Goal: Information Seeking & Learning: Find specific page/section

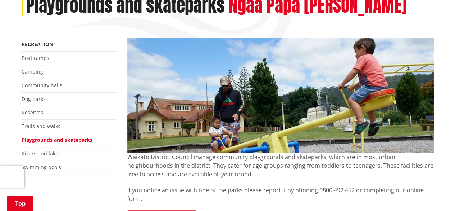
scroll to position [108, 0]
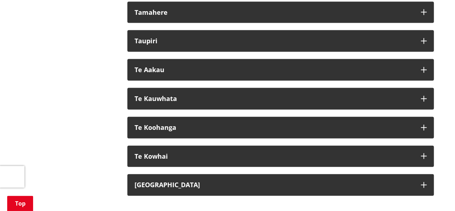
scroll to position [802, 0]
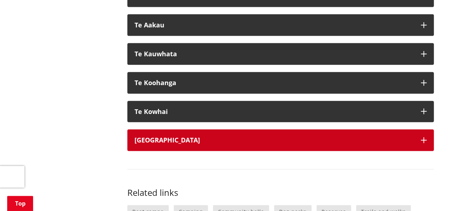
click at [194, 145] on button "[GEOGRAPHIC_DATA]" at bounding box center [280, 140] width 307 height 22
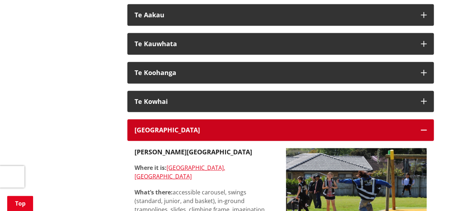
scroll to position [804, 0]
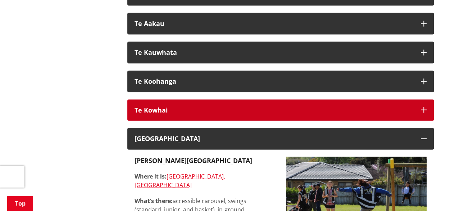
click at [275, 110] on h3 "Te Kowhai" at bounding box center [274, 110] width 279 height 7
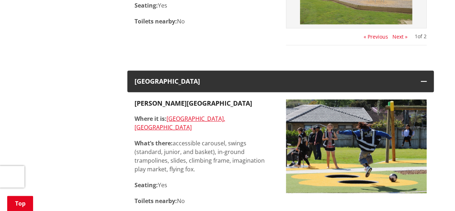
scroll to position [810, 0]
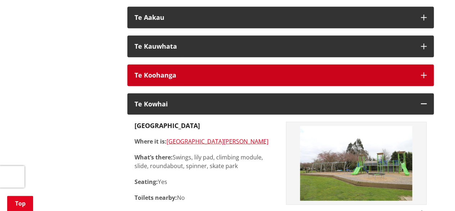
click at [287, 79] on button "Te Koohanga" at bounding box center [280, 75] width 307 height 22
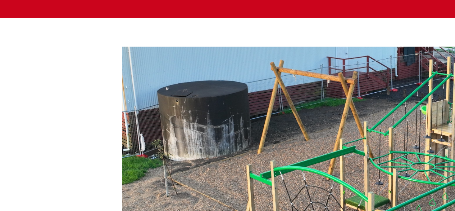
scroll to position [830, 0]
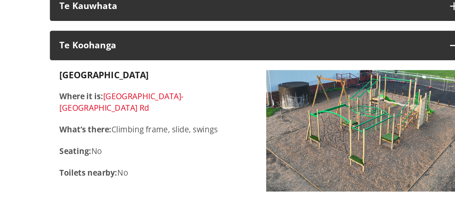
click at [208, 89] on link "[GEOGRAPHIC_DATA]-[GEOGRAPHIC_DATA] Rd" at bounding box center [180, 96] width 91 height 17
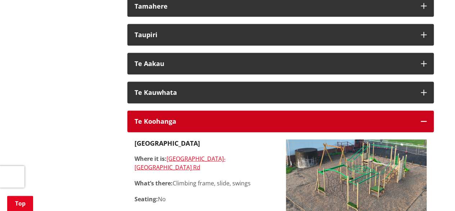
scroll to position [770, 0]
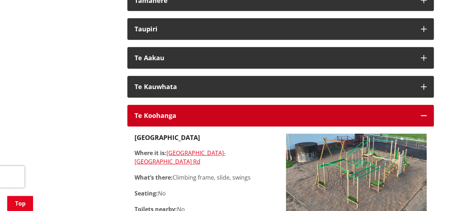
click at [217, 108] on button "Te Koohanga" at bounding box center [280, 116] width 307 height 22
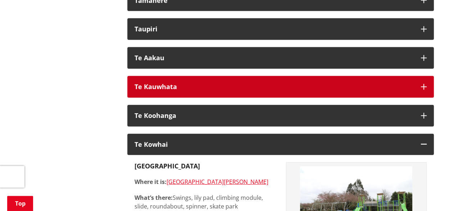
click at [219, 90] on h3 "Te Kauwhata" at bounding box center [274, 86] width 279 height 7
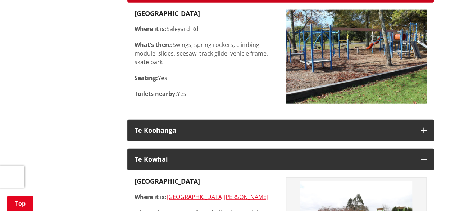
scroll to position [863, 0]
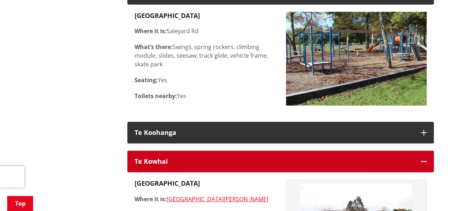
click at [408, 154] on button "Te Kowhai" at bounding box center [280, 161] width 307 height 22
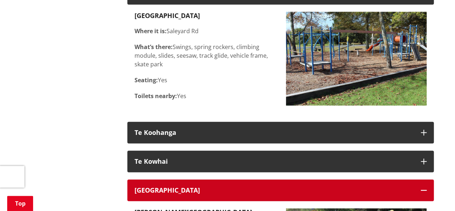
click at [377, 199] on button "[GEOGRAPHIC_DATA]" at bounding box center [280, 190] width 307 height 22
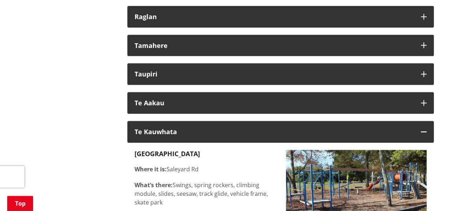
scroll to position [724, 0]
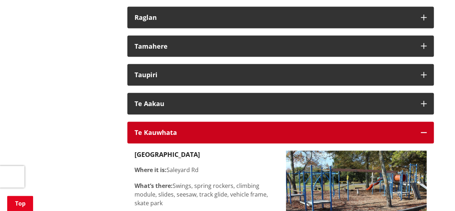
click at [293, 134] on h3 "Te Kauwhata" at bounding box center [274, 132] width 279 height 7
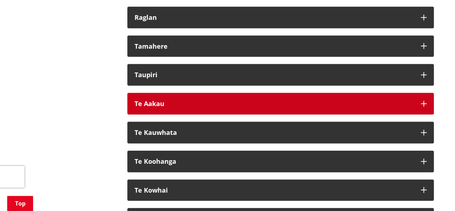
click at [289, 110] on button "Te Aakau" at bounding box center [280, 104] width 307 height 22
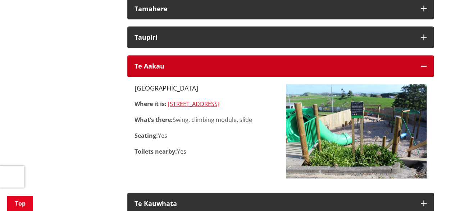
scroll to position [759, 0]
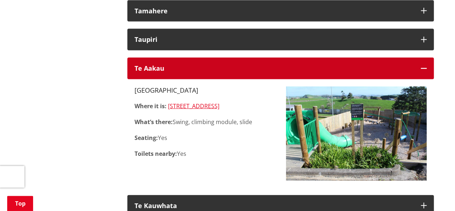
click at [339, 73] on button "Te Aakau" at bounding box center [280, 69] width 307 height 22
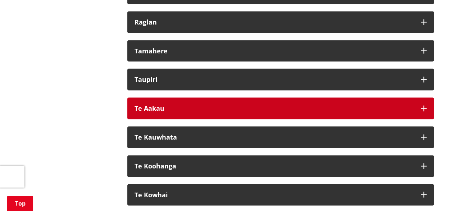
scroll to position [719, 0]
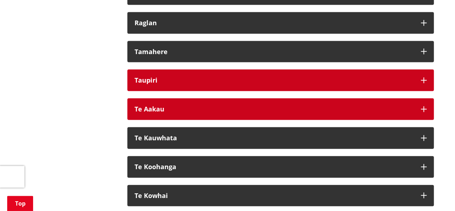
click at [339, 73] on button "Taupiri" at bounding box center [280, 80] width 307 height 22
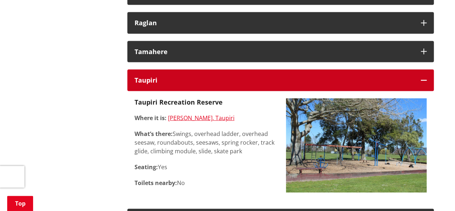
click at [255, 83] on h3 "Taupiri" at bounding box center [274, 80] width 279 height 7
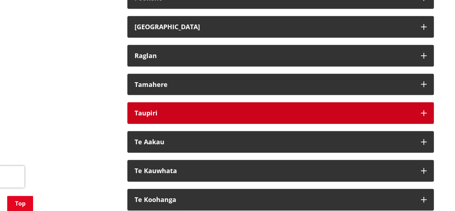
scroll to position [679, 0]
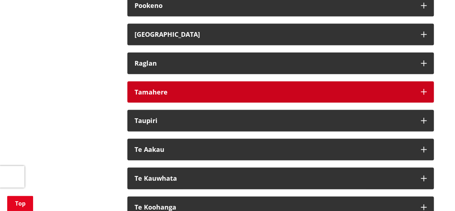
click at [254, 88] on h3 "Tamahere" at bounding box center [274, 91] width 279 height 7
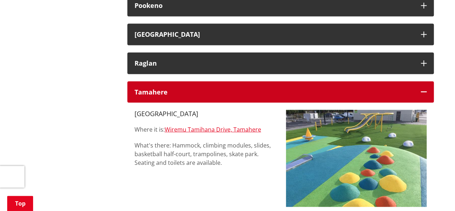
click at [254, 88] on h3 "Tamahere" at bounding box center [274, 91] width 279 height 7
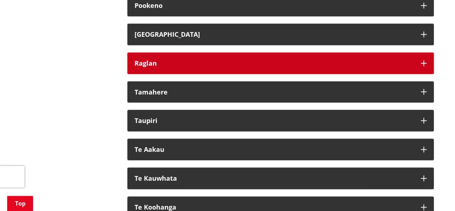
click at [266, 64] on h3 "Raglan" at bounding box center [274, 62] width 279 height 7
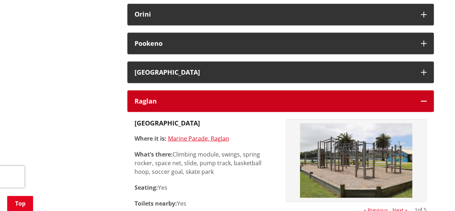
scroll to position [629, 0]
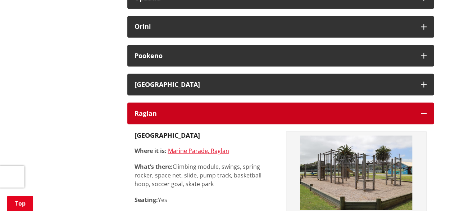
click at [285, 116] on h3 "Raglan" at bounding box center [274, 112] width 279 height 7
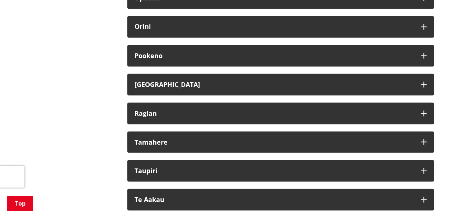
click at [284, 95] on div "Waikato District Council manage community playgrounds and skateparks, which are…" at bounding box center [281, 7] width 318 height 981
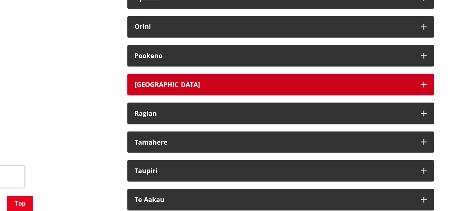
click at [285, 91] on button "[GEOGRAPHIC_DATA]" at bounding box center [280, 84] width 307 height 22
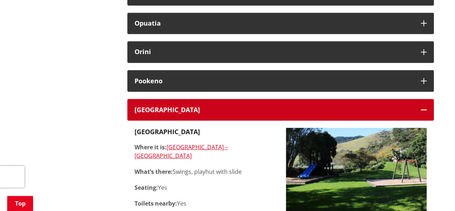
scroll to position [601, 0]
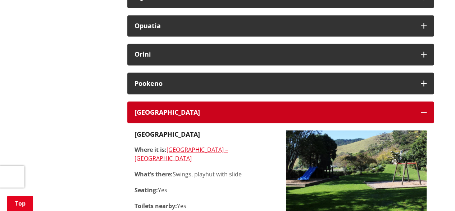
click at [287, 105] on button "[GEOGRAPHIC_DATA]" at bounding box center [280, 112] width 307 height 22
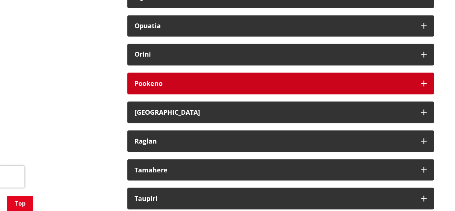
click at [287, 84] on h3 "Pookeno" at bounding box center [274, 83] width 279 height 7
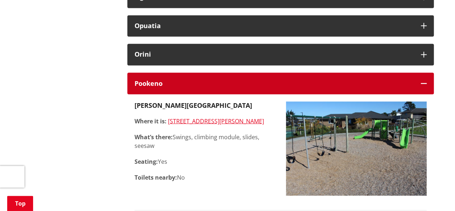
scroll to position [596, 0]
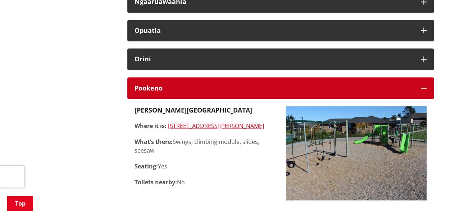
click at [287, 84] on h3 "Pookeno" at bounding box center [274, 87] width 279 height 7
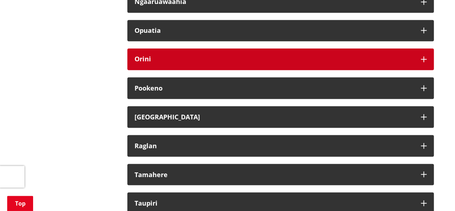
click at [290, 64] on button "Orini" at bounding box center [280, 59] width 307 height 22
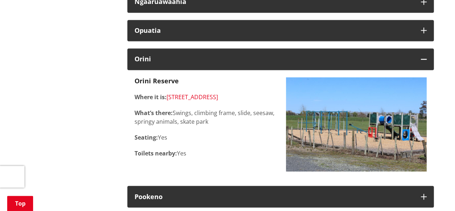
click at [204, 95] on link "[STREET_ADDRESS]" at bounding box center [192, 97] width 51 height 8
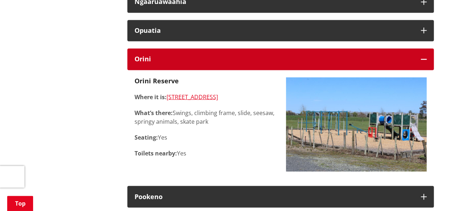
click at [192, 60] on h3 "Orini" at bounding box center [274, 58] width 279 height 7
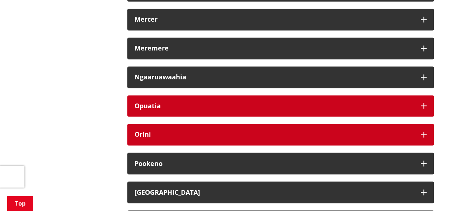
scroll to position [521, 0]
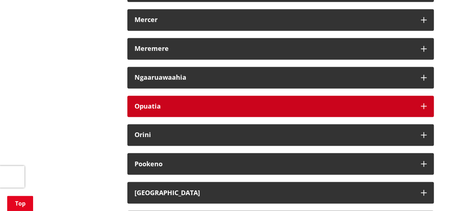
click at [212, 104] on h3 "Opuatia" at bounding box center [274, 106] width 279 height 7
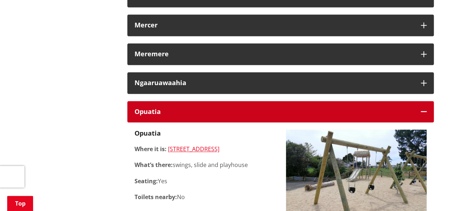
scroll to position [515, 0]
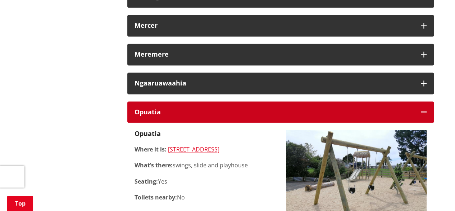
click at [284, 111] on h3 "Opuatia" at bounding box center [274, 111] width 279 height 7
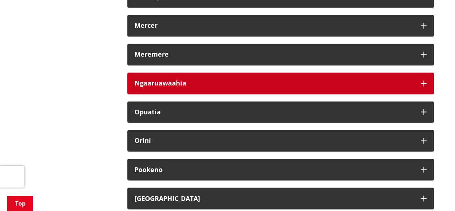
click at [287, 80] on h3 "Ngaaruawaahia" at bounding box center [274, 83] width 279 height 7
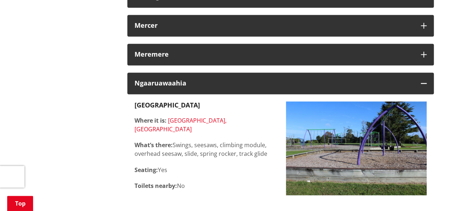
click at [203, 120] on link "[GEOGRAPHIC_DATA], [GEOGRAPHIC_DATA]" at bounding box center [181, 124] width 92 height 17
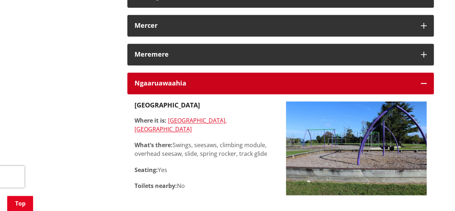
click at [243, 87] on button "Ngaaruawaahia" at bounding box center [280, 83] width 307 height 22
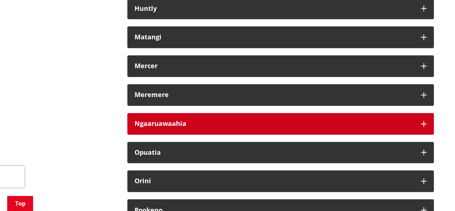
scroll to position [473, 0]
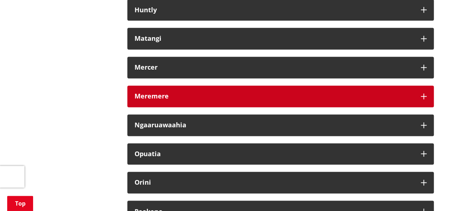
click at [249, 95] on h3 "Meremere" at bounding box center [274, 96] width 279 height 7
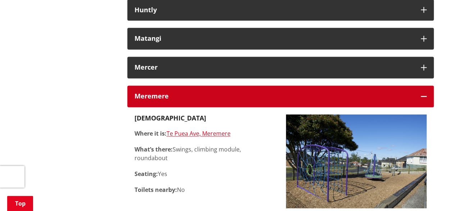
click at [271, 93] on h3 "Meremere" at bounding box center [274, 96] width 279 height 7
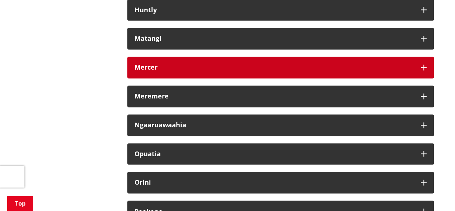
click at [274, 68] on h3 "Mercer" at bounding box center [274, 67] width 279 height 7
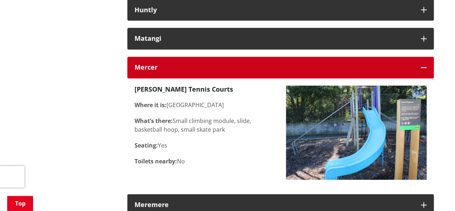
click at [274, 73] on button "Mercer" at bounding box center [280, 68] width 307 height 22
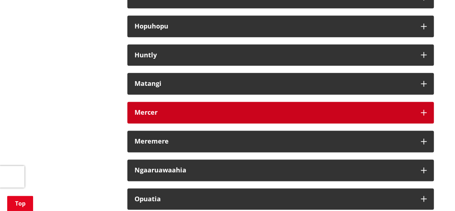
scroll to position [428, 0]
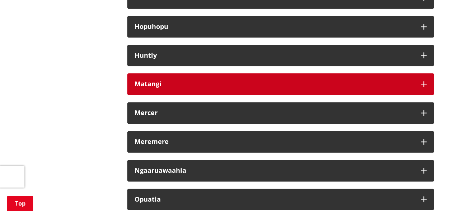
click at [274, 79] on button "Matangi" at bounding box center [280, 84] width 307 height 22
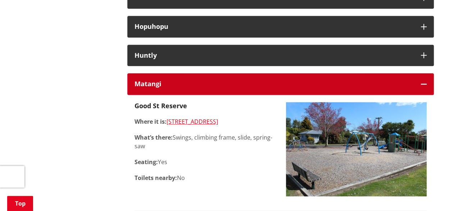
click at [244, 83] on h3 "Matangi" at bounding box center [274, 83] width 279 height 7
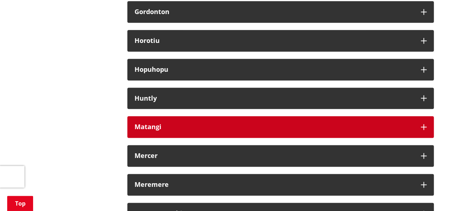
scroll to position [379, 0]
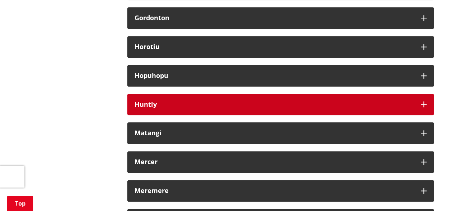
click at [246, 108] on button "Huntly" at bounding box center [280, 105] width 307 height 22
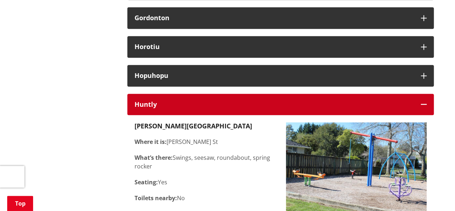
click at [254, 94] on button "Huntly" at bounding box center [280, 105] width 307 height 22
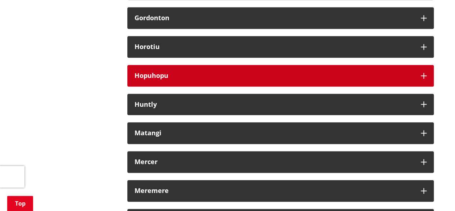
click at [256, 73] on h3 "Hopuhopu" at bounding box center [274, 75] width 279 height 7
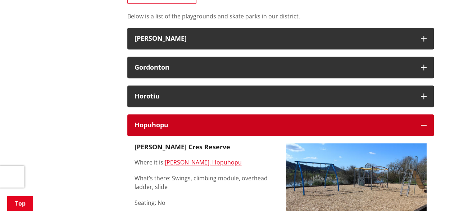
scroll to position [329, 0]
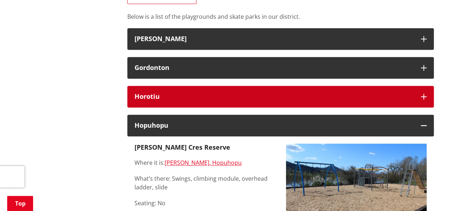
click at [260, 101] on button "Horotiu" at bounding box center [280, 97] width 307 height 22
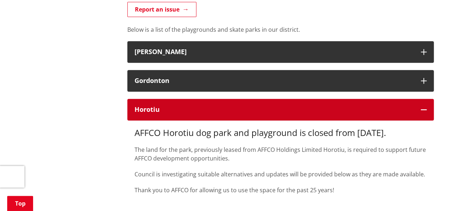
scroll to position [316, 0]
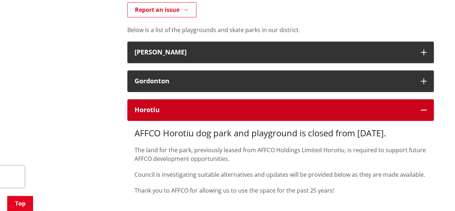
click at [219, 103] on button "Horotiu" at bounding box center [280, 110] width 307 height 22
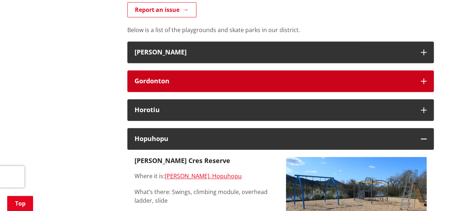
click at [227, 83] on h3 "Gordonton" at bounding box center [274, 80] width 279 height 7
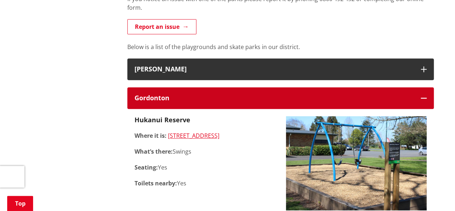
scroll to position [298, 0]
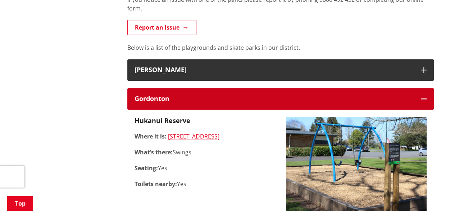
click at [226, 94] on button "Gordonton" at bounding box center [280, 99] width 307 height 22
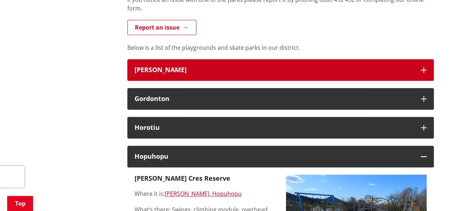
click at [235, 75] on button "[PERSON_NAME]" at bounding box center [280, 70] width 307 height 22
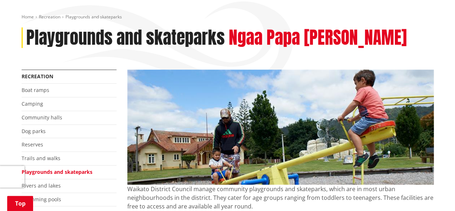
scroll to position [76, 0]
